Goal: Task Accomplishment & Management: Use online tool/utility

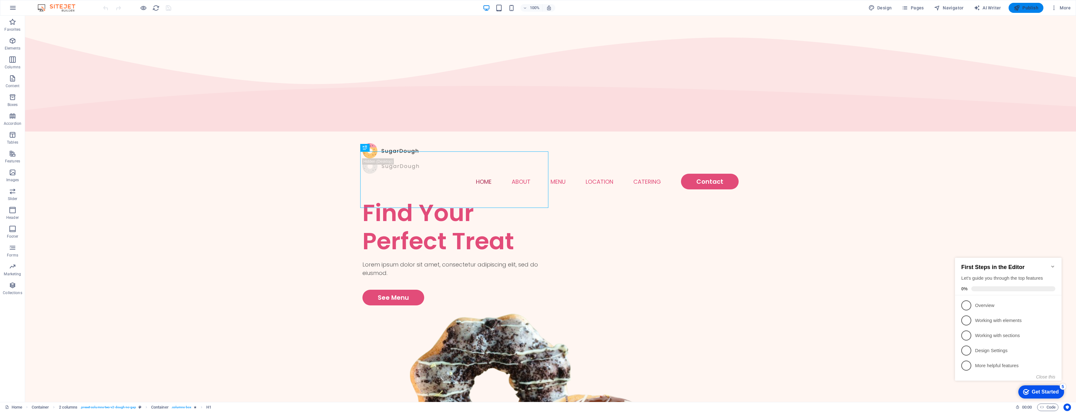
click at [1029, 8] on span "Publish" at bounding box center [1026, 8] width 25 height 6
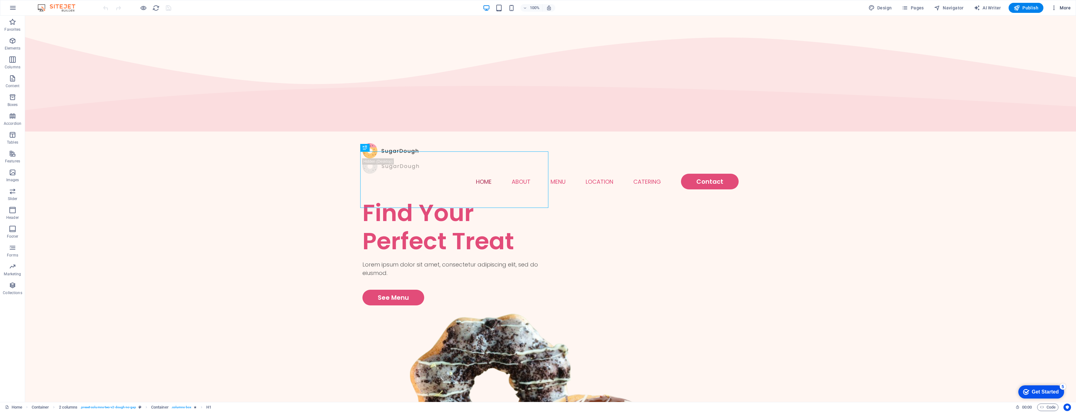
click at [1057, 8] on icon "button" at bounding box center [1054, 8] width 6 height 6
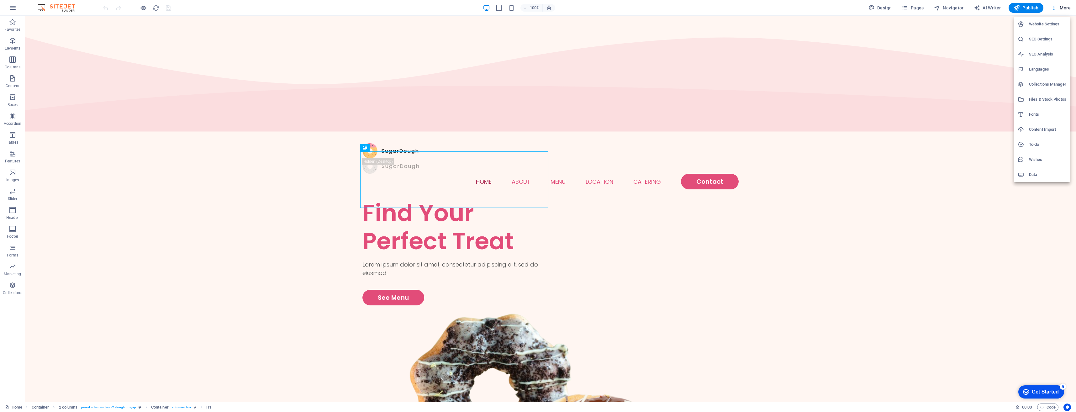
click at [1027, 9] on div at bounding box center [538, 206] width 1076 height 412
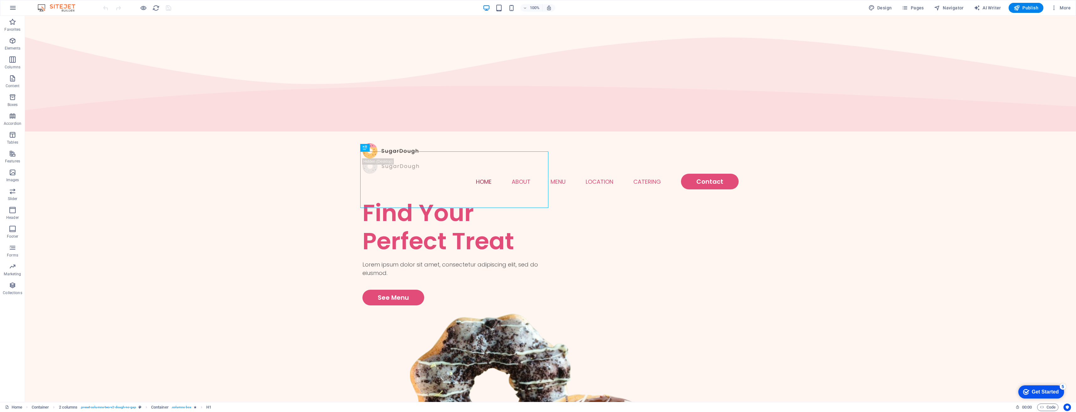
click at [1027, 9] on span "Publish" at bounding box center [1026, 8] width 25 height 6
